Goal: Task Accomplishment & Management: Use online tool/utility

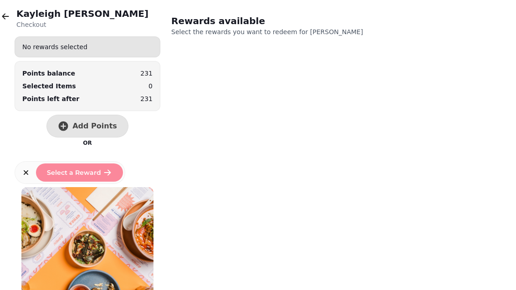
click at [10, 19] on button "button" at bounding box center [5, 16] width 18 height 18
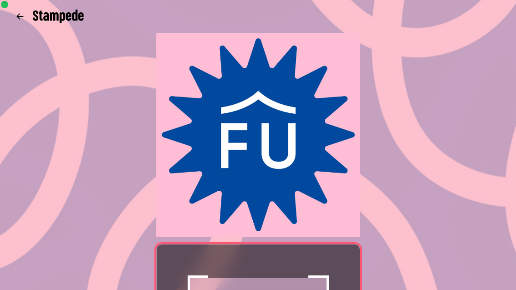
scroll to position [158, 0]
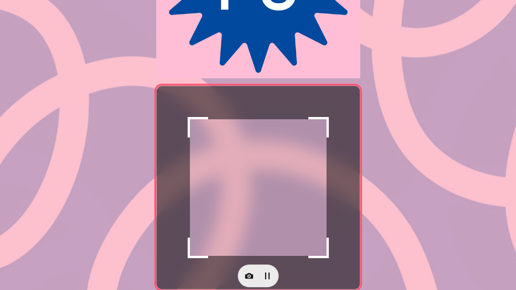
click at [246, 279] on icon "button" at bounding box center [249, 275] width 9 height 9
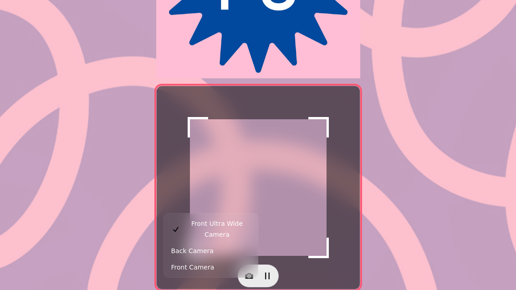
click at [208, 245] on span "Back Camera" at bounding box center [192, 250] width 42 height 11
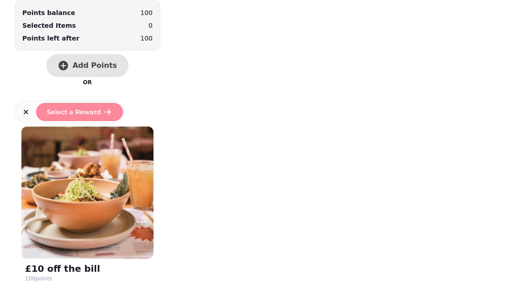
scroll to position [42, 0]
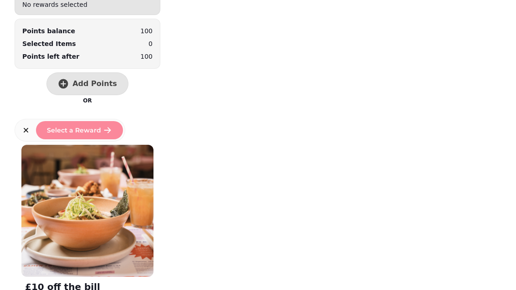
click at [96, 82] on span "Add Points" at bounding box center [94, 83] width 45 height 7
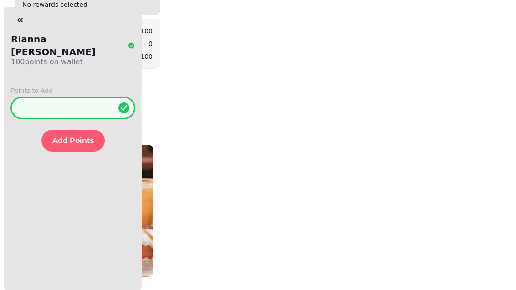
click at [63, 97] on input "*" at bounding box center [73, 108] width 124 height 22
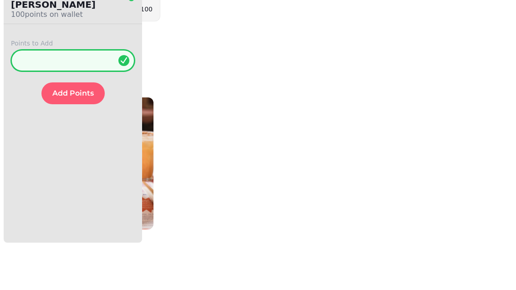
type input "**"
click at [61, 130] on button "Add Points" at bounding box center [72, 141] width 63 height 22
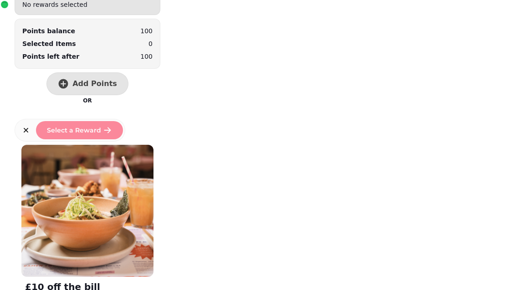
scroll to position [0, 0]
